Goal: Task Accomplishment & Management: Complete application form

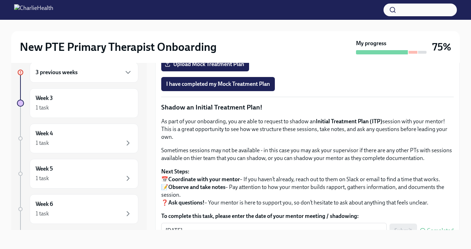
scroll to position [546, 0]
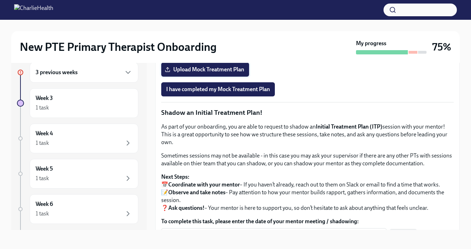
click at [220, 73] on span "Upload Mock Treatment Plan" at bounding box center [205, 69] width 78 height 7
click at [0, 0] on input "Upload Mock Treatment Plan" at bounding box center [0, 0] width 0 height 0
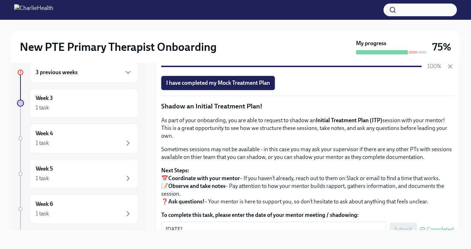
click at [257, 86] on span "I have completed my Mock Treatment Plan" at bounding box center [218, 82] width 104 height 7
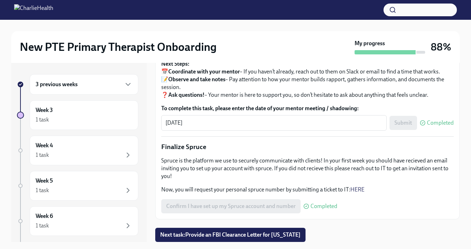
scroll to position [804, 0]
click at [56, 114] on div "Week 3 1 task" at bounding box center [84, 115] width 97 height 18
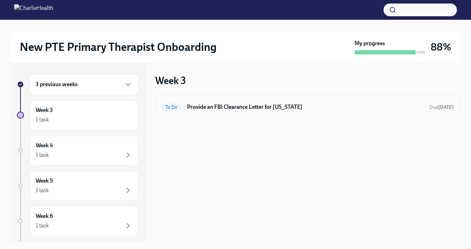
click at [275, 105] on h6 "Provide an FBI Clearance Letter for [US_STATE]" at bounding box center [305, 107] width 237 height 8
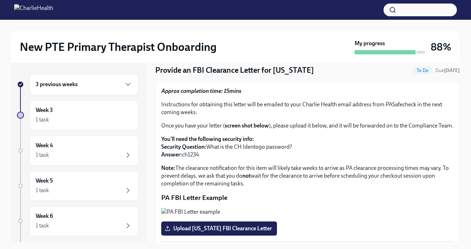
scroll to position [24, 0]
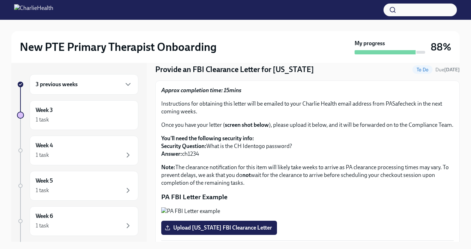
drag, startPoint x: 386, startPoint y: 102, endPoint x: 411, endPoint y: 102, distance: 25.4
click at [411, 102] on p "Instructions for obtaining this letter will be emailed to your Charlie Health e…" at bounding box center [307, 108] width 292 height 16
